Goal: Check status: Check status

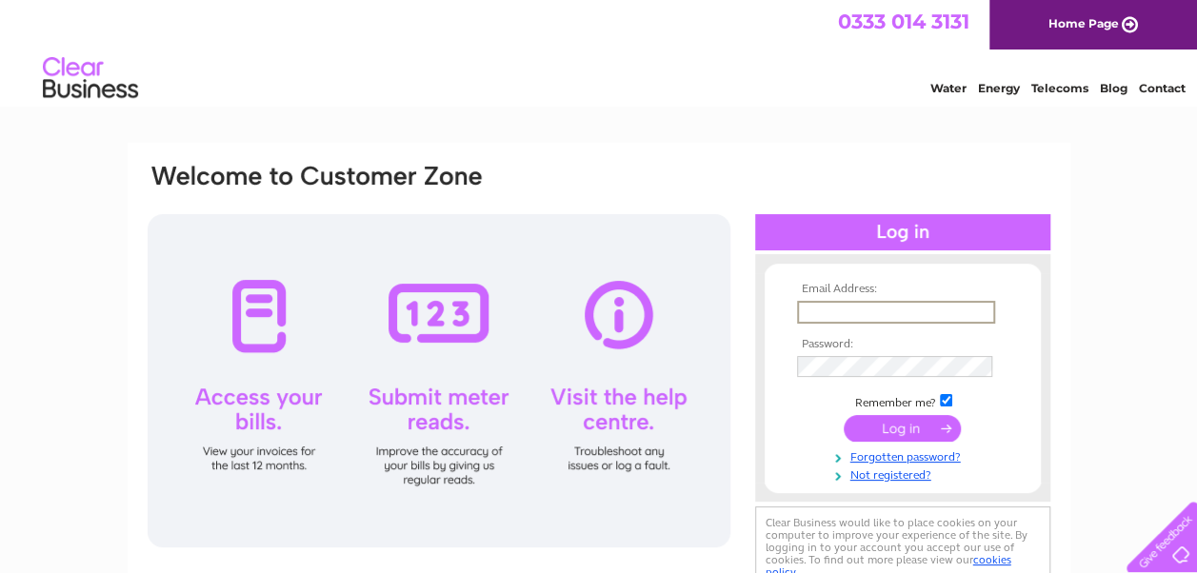
click at [941, 306] on input "text" at bounding box center [896, 312] width 198 height 23
type input "[EMAIL_ADDRESS][DOMAIN_NAME]"
click at [888, 430] on input "submit" at bounding box center [902, 429] width 117 height 27
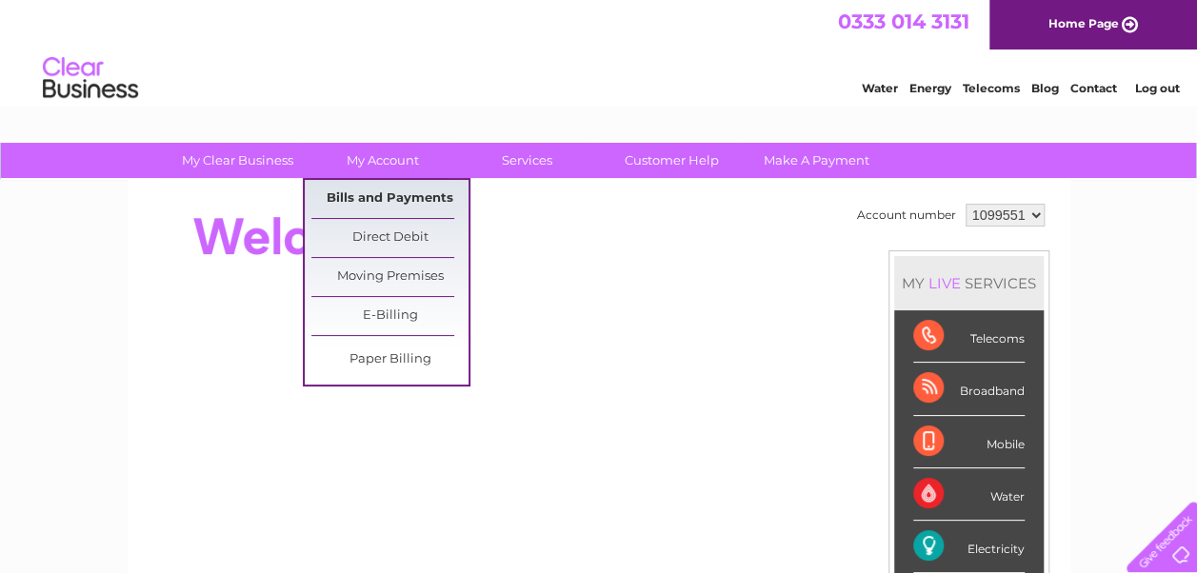
click at [390, 198] on link "Bills and Payments" at bounding box center [389, 199] width 157 height 38
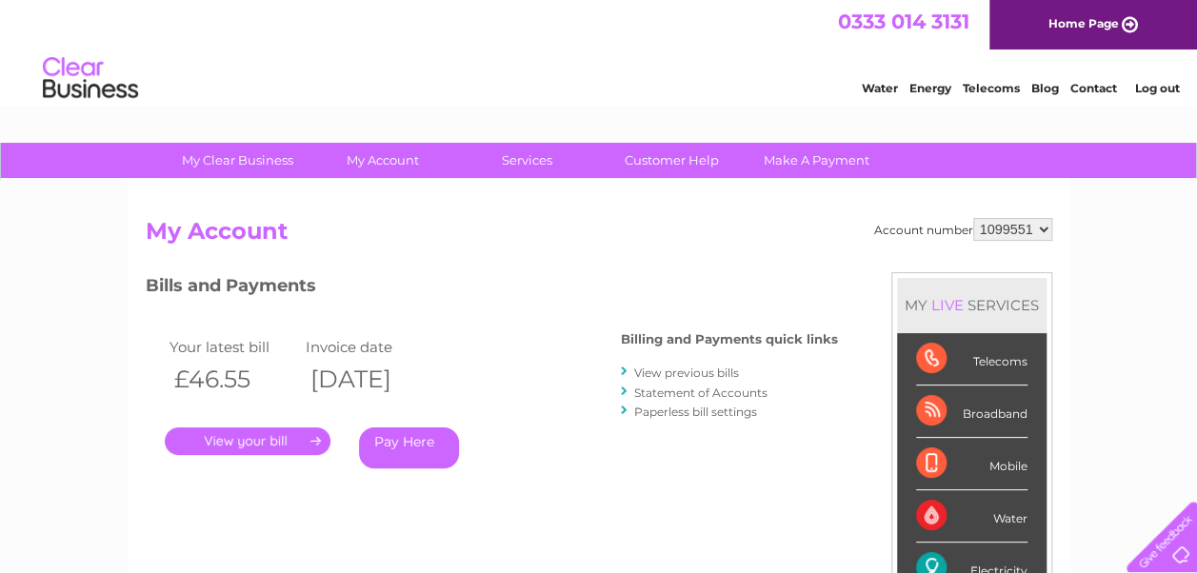
click at [255, 443] on link "." at bounding box center [248, 442] width 166 height 28
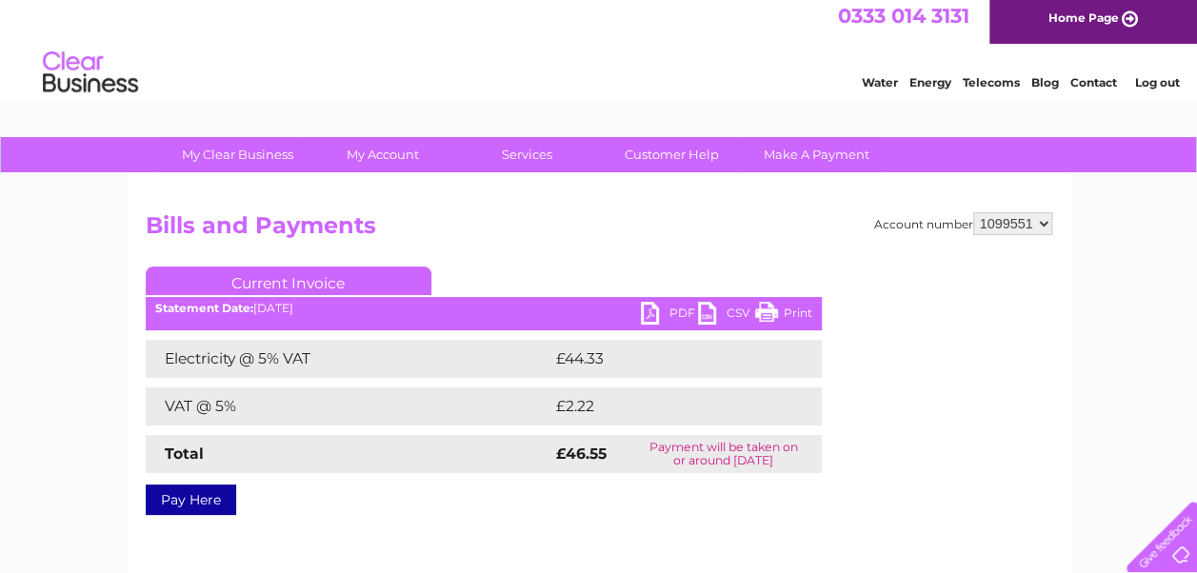
scroll to position [4, 0]
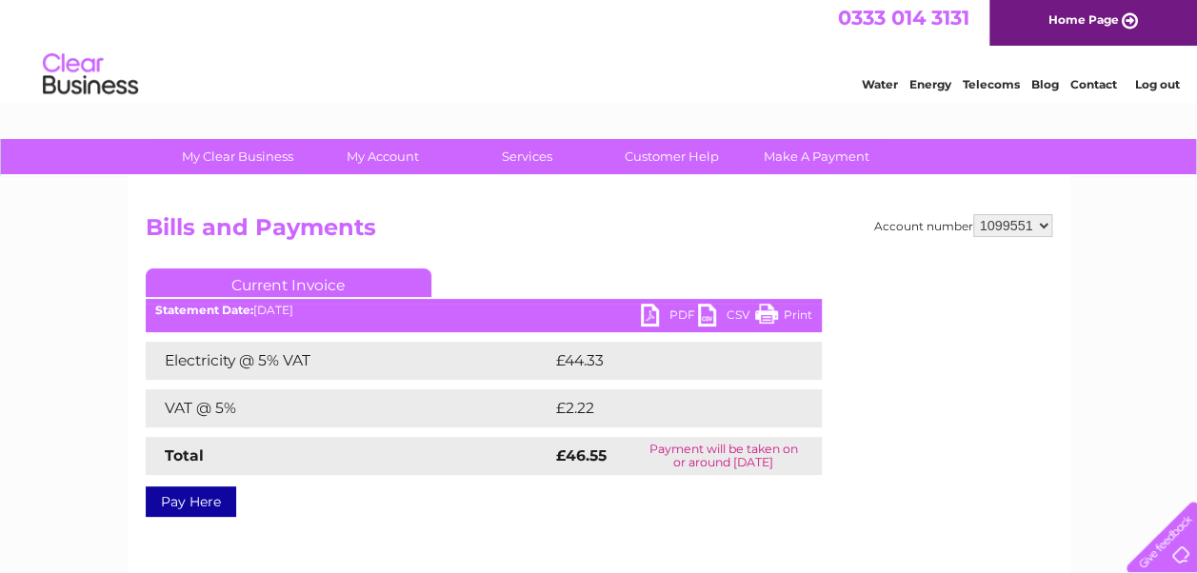
click at [648, 309] on link "PDF" at bounding box center [669, 318] width 57 height 28
